Goal: Task Accomplishment & Management: Use online tool/utility

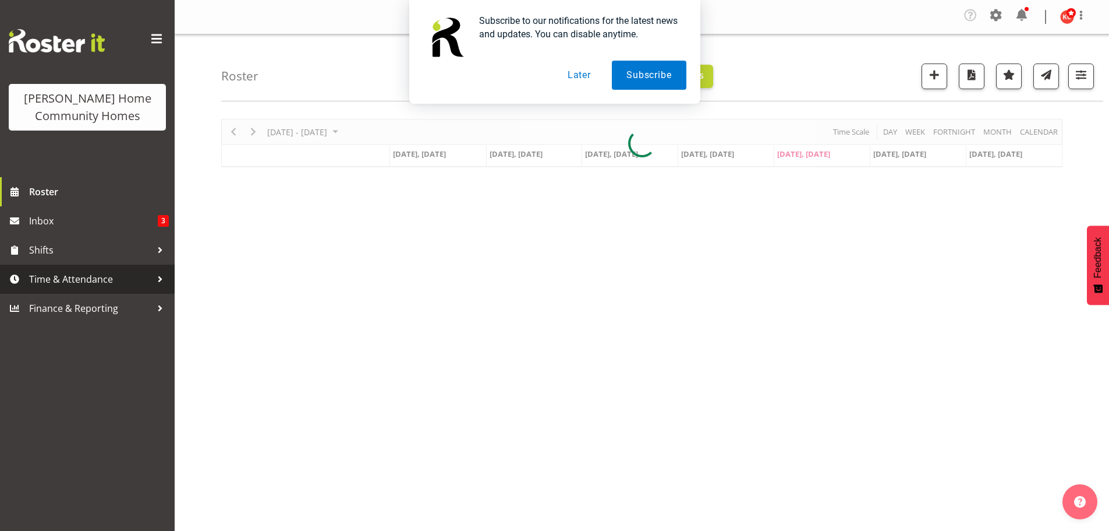
click at [44, 281] on span "Time & Attendance" at bounding box center [90, 278] width 122 height 17
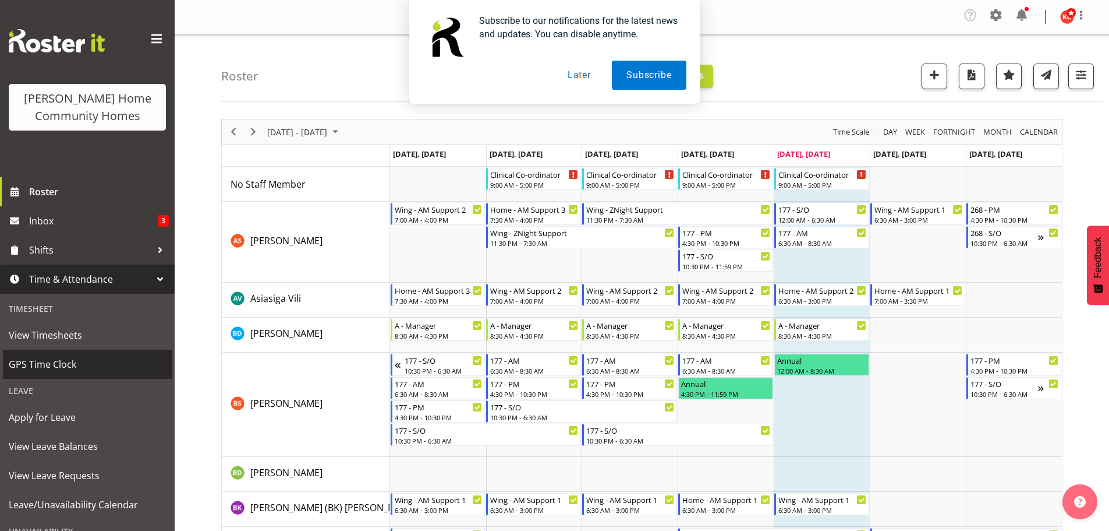
click at [27, 366] on span "GPS Time Clock" at bounding box center [87, 363] width 157 height 17
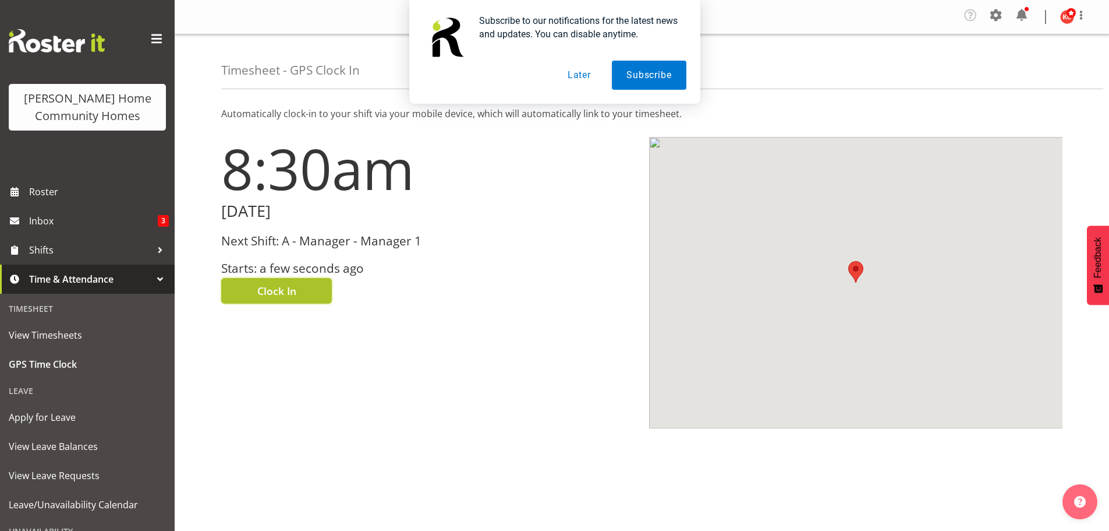
click at [268, 295] on span "Clock In" at bounding box center [276, 290] width 39 height 15
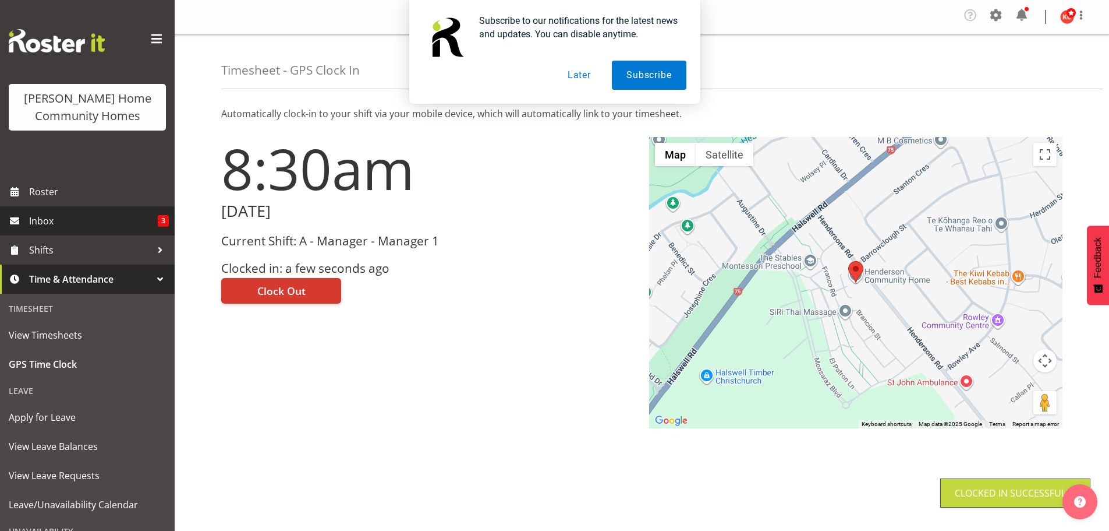
click at [33, 221] on span "Inbox" at bounding box center [93, 220] width 129 height 17
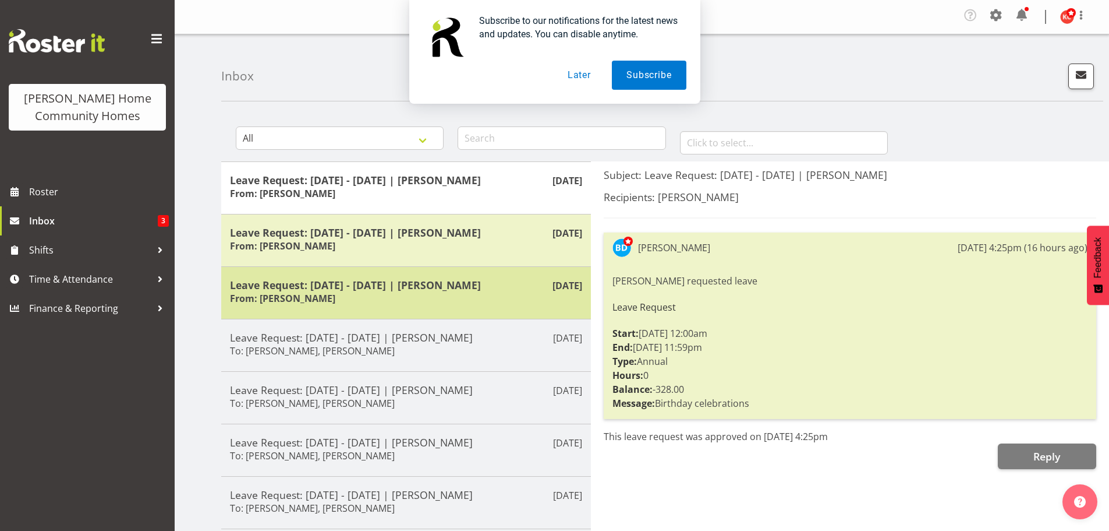
click at [379, 294] on div "Leave Request: [DATE] - [DATE] | [PERSON_NAME] From: [PERSON_NAME]" at bounding box center [406, 292] width 352 height 29
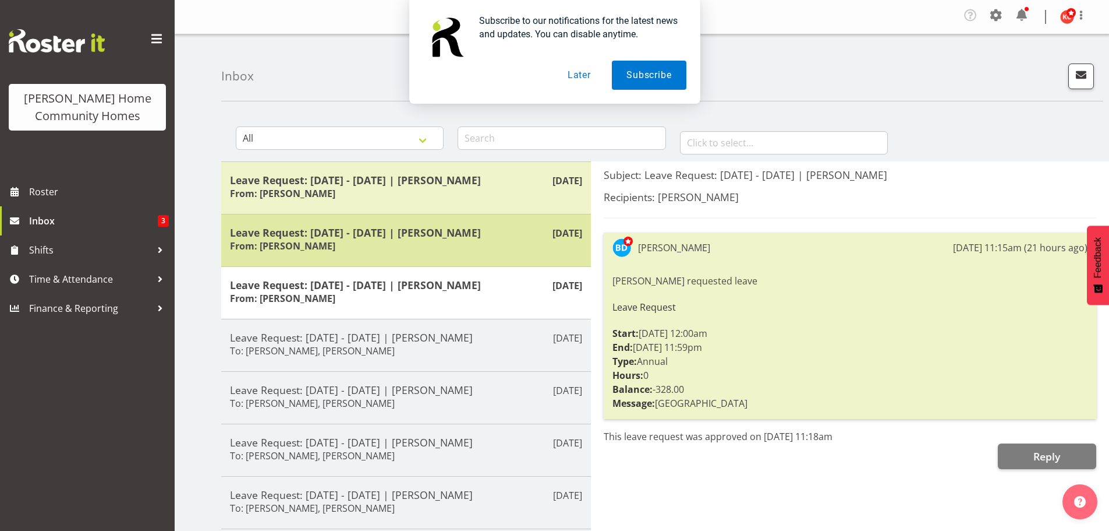
click at [374, 254] on div "Leave Request: 04/12/25 - 05/12/25 | Barbara Dunlop From: Barbara Dunlop" at bounding box center [406, 240] width 352 height 29
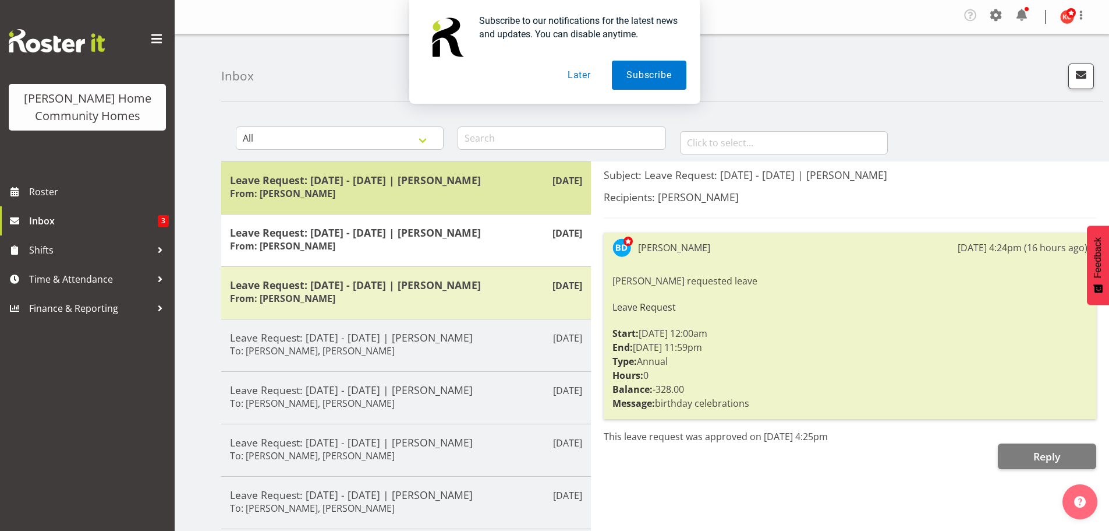
click at [430, 197] on div "Leave Request: 08/12/25 - 08/12/25 | Barbara Dunlop From: Barbara Dunlop" at bounding box center [406, 188] width 352 height 29
